Goal: Entertainment & Leisure: Consume media (video, audio)

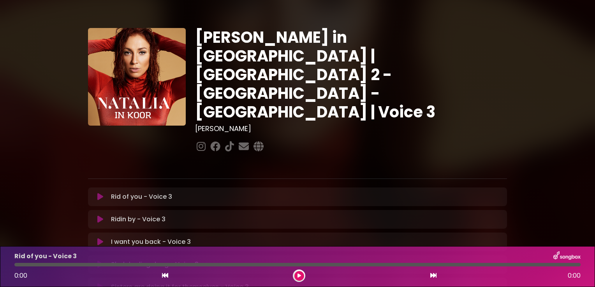
click at [102, 193] on icon at bounding box center [100, 197] width 6 height 8
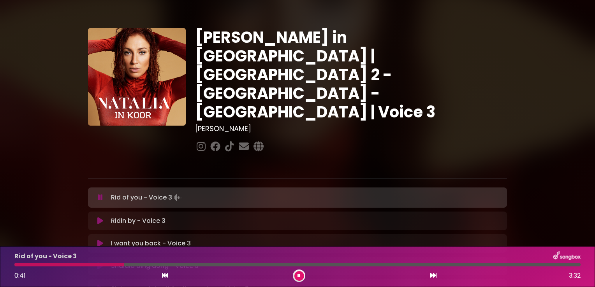
click at [93, 265] on div at bounding box center [69, 265] width 110 height 4
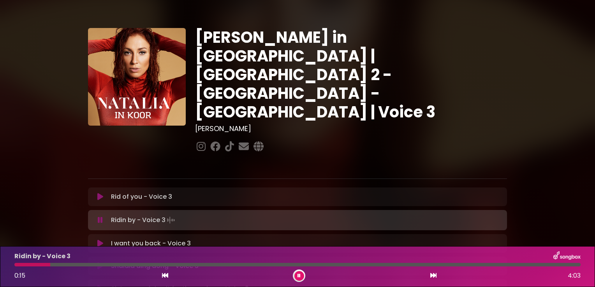
click at [62, 265] on div at bounding box center [297, 265] width 566 height 4
click at [78, 266] on div at bounding box center [297, 265] width 566 height 4
click at [90, 266] on div at bounding box center [297, 265] width 566 height 4
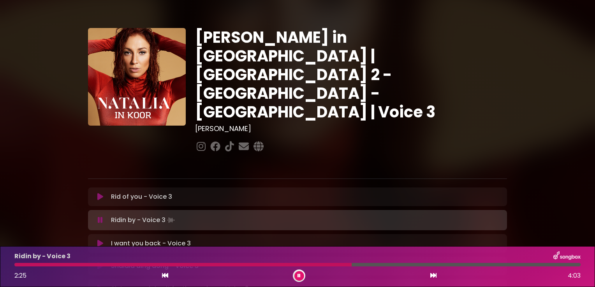
click at [314, 266] on div at bounding box center [182, 265] width 337 height 4
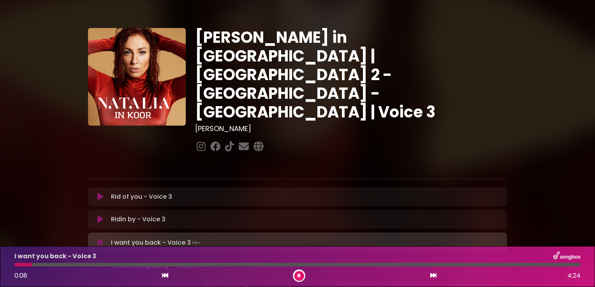
click at [43, 264] on div at bounding box center [297, 265] width 566 height 4
click at [63, 266] on div at bounding box center [297, 265] width 566 height 4
click at [94, 269] on div "I want you back - Voice 3 0:29 4:24" at bounding box center [298, 267] width 576 height 31
click at [102, 266] on div at bounding box center [297, 265] width 566 height 4
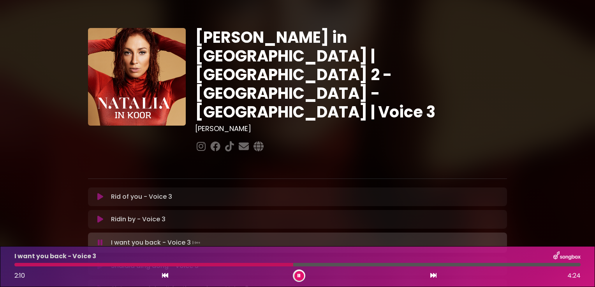
click at [298, 282] on div at bounding box center [299, 276] width 12 height 12
click at [298, 273] on button at bounding box center [299, 276] width 10 height 10
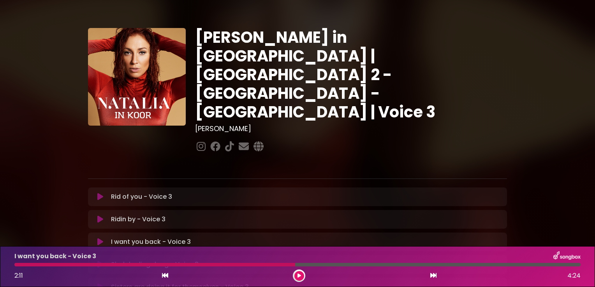
click at [97, 261] on icon at bounding box center [100, 265] width 6 height 8
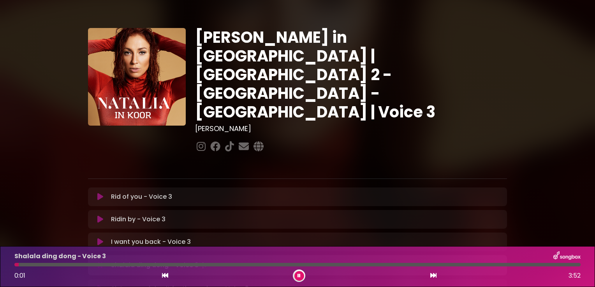
click at [21, 263] on div "Shalala ding dong - Voice 3 0:01 3:52" at bounding box center [298, 267] width 576 height 31
click at [28, 266] on div at bounding box center [297, 265] width 566 height 4
click at [297, 280] on button at bounding box center [299, 276] width 10 height 10
click at [67, 181] on div "[PERSON_NAME] in [GEOGRAPHIC_DATA] | [GEOGRAPHIC_DATA] 2 - [GEOGRAPHIC_DATA] - …" at bounding box center [298, 238] width 514 height 459
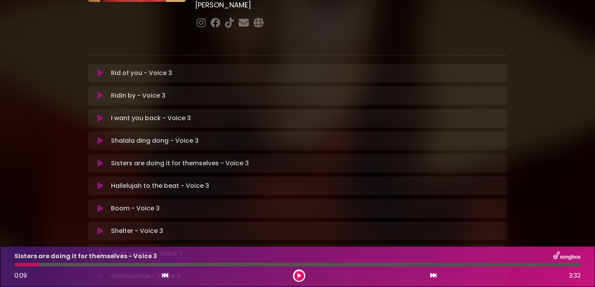
scroll to position [125, 0]
click at [129, 203] on p "Boom - Voice 3 Loading Track..." at bounding box center [135, 207] width 49 height 9
click at [101, 204] on icon at bounding box center [100, 208] width 6 height 8
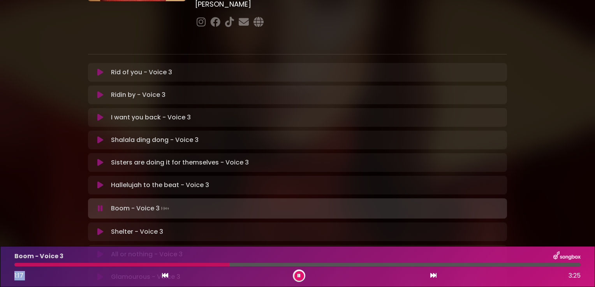
drag, startPoint x: 174, startPoint y: 286, endPoint x: 166, endPoint y: 264, distance: 23.3
click at [166, 264] on div "Boom - Voice 3 1:17 3:25" at bounding box center [297, 267] width 595 height 41
click at [166, 264] on div at bounding box center [90, 265] width 152 height 4
click at [302, 274] on button at bounding box center [299, 276] width 10 height 10
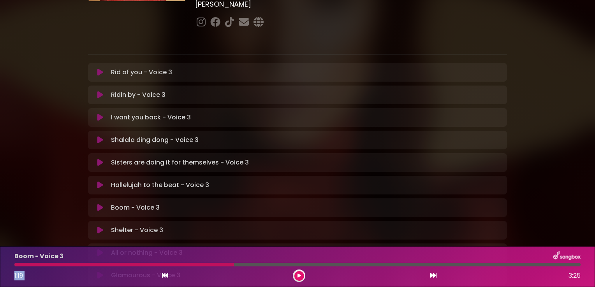
click at [194, 264] on div at bounding box center [124, 265] width 220 height 4
click at [218, 266] on div at bounding box center [124, 265] width 220 height 4
click at [298, 274] on icon at bounding box center [300, 276] width 4 height 5
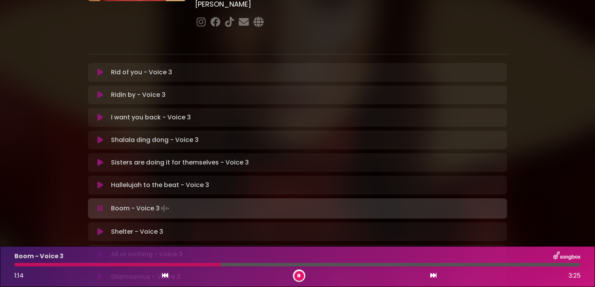
click at [206, 263] on div "Boom - Voice 3 1:14 3:25" at bounding box center [298, 267] width 576 height 31
click at [209, 267] on div "Boom - Voice 3 1:16 3:25" at bounding box center [298, 267] width 576 height 31
click at [205, 266] on div at bounding box center [120, 265] width 213 height 4
click at [190, 266] on div at bounding box center [111, 265] width 194 height 4
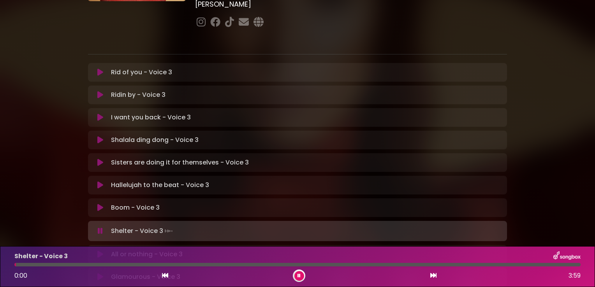
click at [298, 276] on icon at bounding box center [299, 276] width 3 height 5
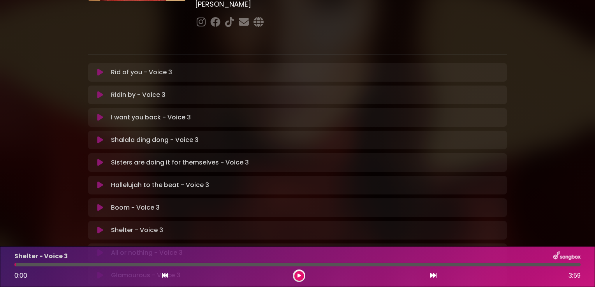
click at [298, 276] on icon at bounding box center [300, 276] width 4 height 5
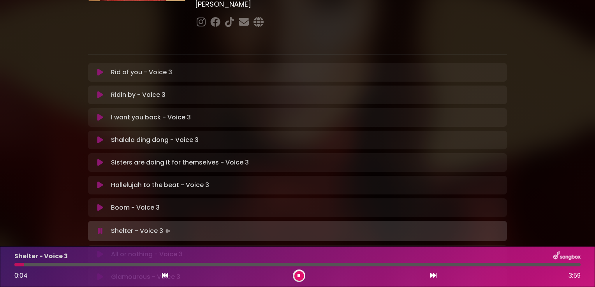
click at [50, 266] on div at bounding box center [297, 265] width 566 height 4
click at [79, 263] on div "Shelter - Voice 3 0:16 3:59" at bounding box center [298, 267] width 576 height 31
click at [92, 264] on div at bounding box center [297, 265] width 566 height 4
click at [69, 266] on div at bounding box center [55, 265] width 82 height 4
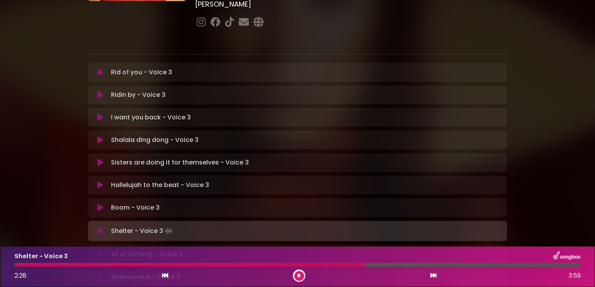
click at [378, 264] on div at bounding box center [297, 265] width 566 height 4
click at [411, 265] on div at bounding box center [297, 265] width 566 height 4
click at [426, 264] on div at bounding box center [297, 265] width 566 height 4
click at [448, 266] on div at bounding box center [297, 265] width 566 height 4
click at [454, 266] on div at bounding box center [297, 265] width 566 height 4
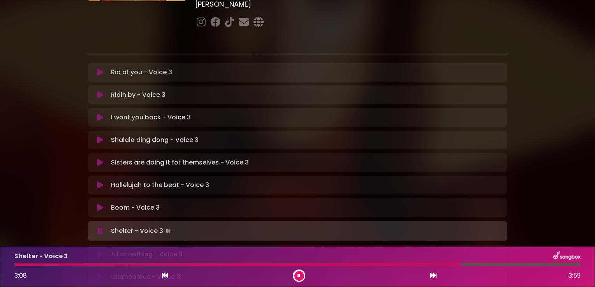
click at [300, 273] on button at bounding box center [299, 276] width 10 height 10
